Goal: Transaction & Acquisition: Purchase product/service

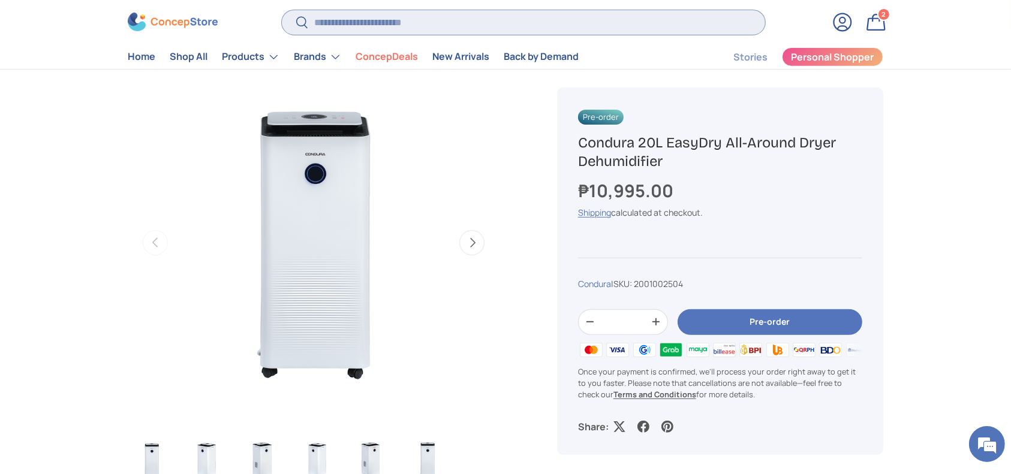
scroll to position [397, 0]
click at [361, 28] on input "Search" at bounding box center [523, 22] width 483 height 25
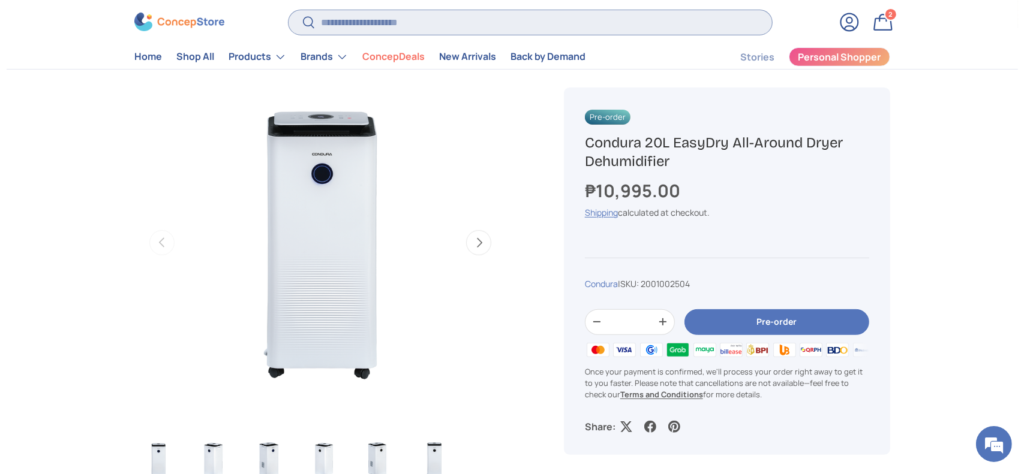
scroll to position [0, 0]
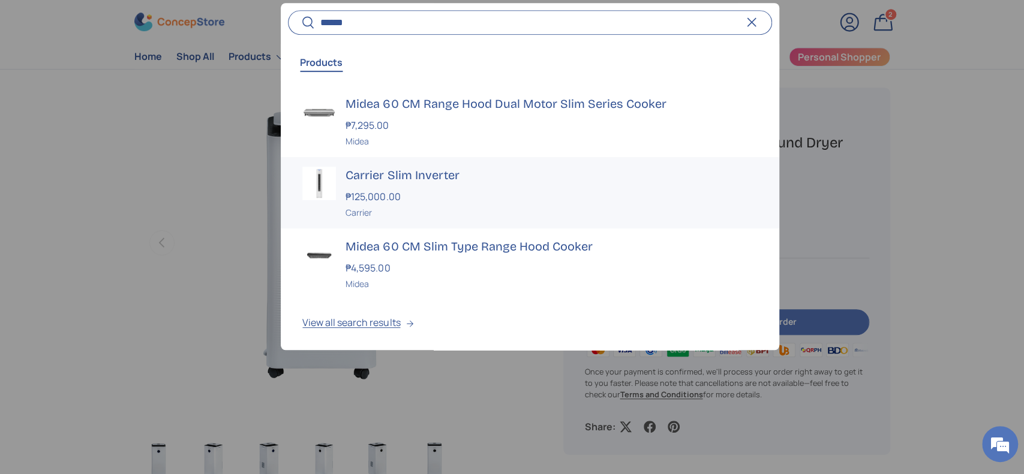
type input "******"
click at [512, 212] on div "Carrier" at bounding box center [550, 212] width 411 height 13
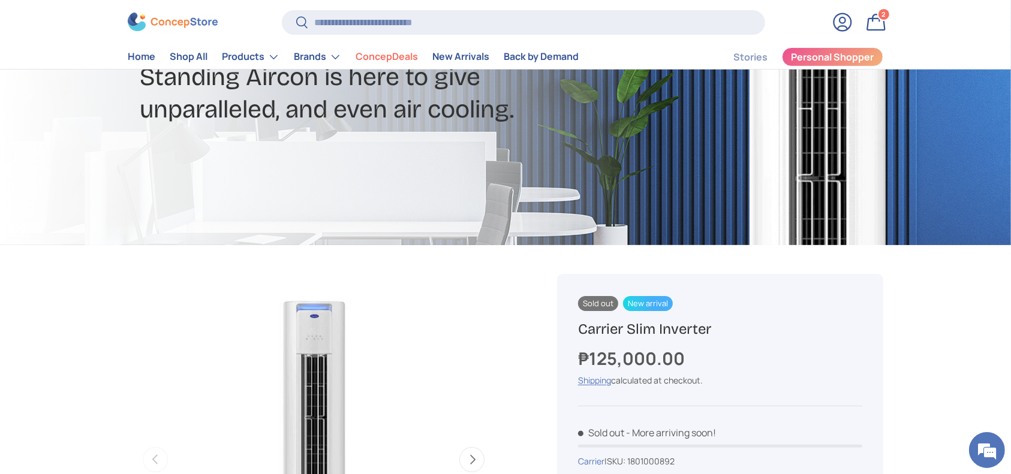
scroll to position [240, 0]
drag, startPoint x: 657, startPoint y: 314, endPoint x: 736, endPoint y: 324, distance: 79.8
click at [736, 324] on div "Sold out New arrival Carrier Slim Inverter ₱125,000.00 Unit price / Unavailable…" at bounding box center [720, 474] width 326 height 400
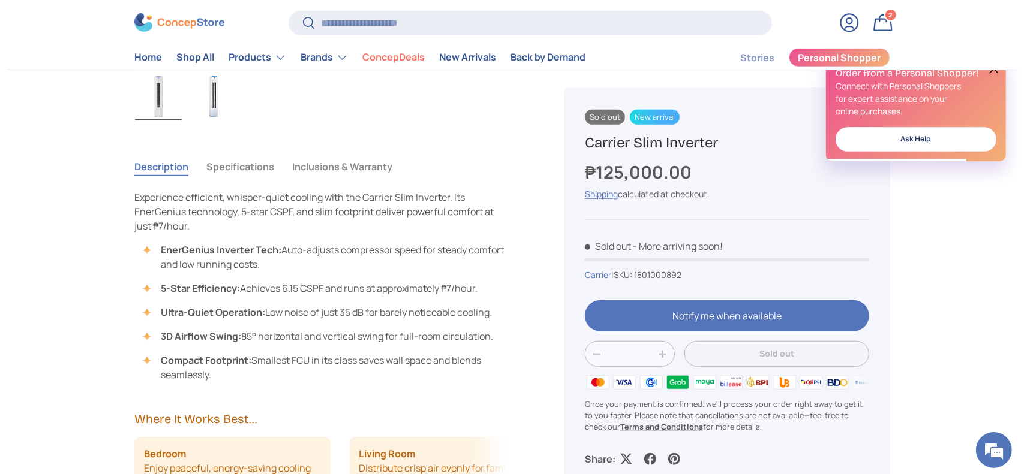
scroll to position [720, 0]
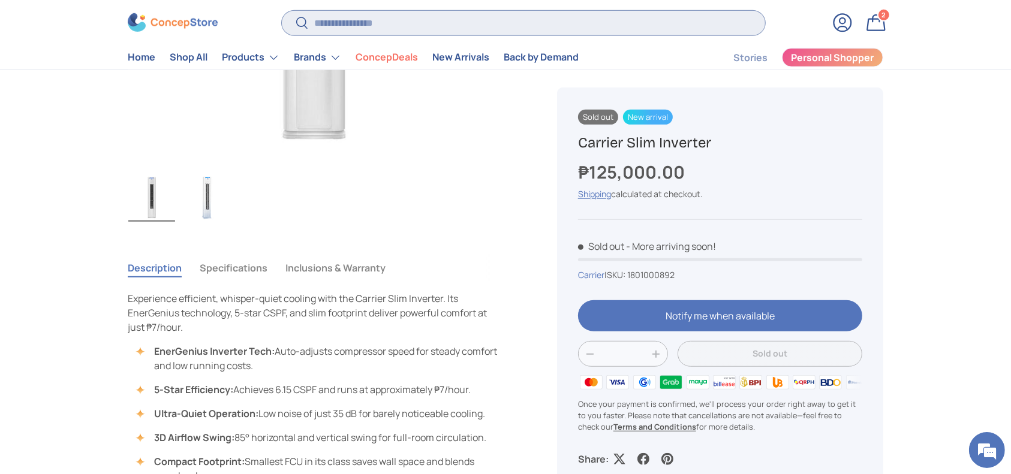
click at [371, 28] on input "Search" at bounding box center [523, 22] width 483 height 25
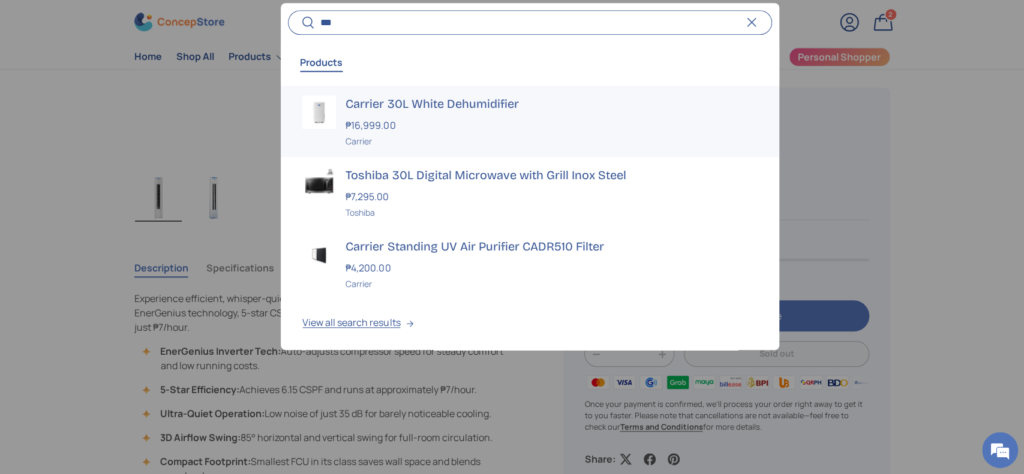
type input "***"
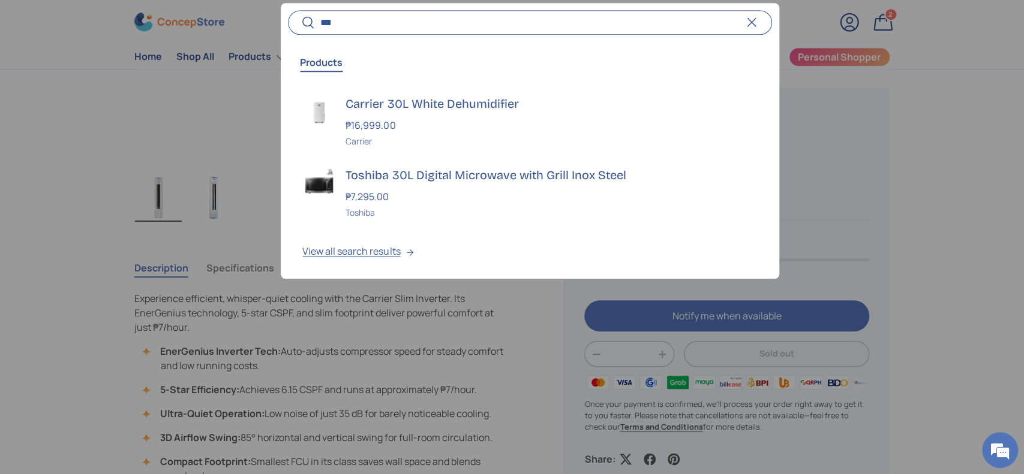
click at [447, 118] on div "₱16,999.00" at bounding box center [550, 125] width 411 height 14
